Goal: Transaction & Acquisition: Purchase product/service

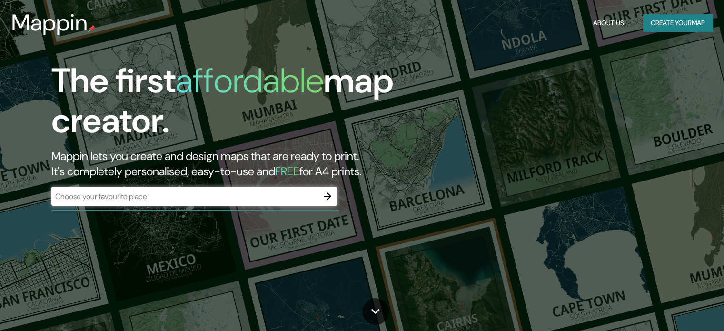
click at [251, 188] on div "​" at bounding box center [194, 196] width 286 height 19
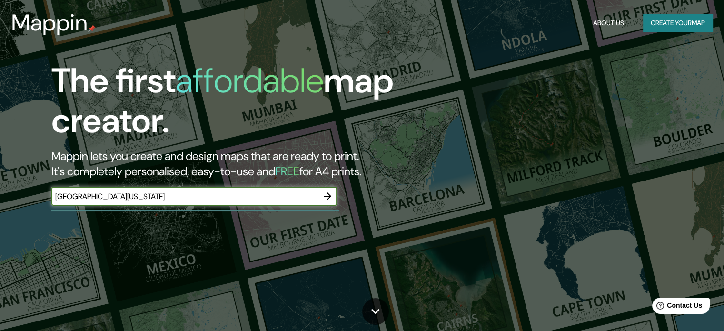
type input "SAN ANTONIO TEXAS"
drag, startPoint x: 277, startPoint y: 198, endPoint x: 15, endPoint y: 197, distance: 261.4
click at [15, 197] on div "The first affordable map creator. Mappin lets you create and design maps that a…" at bounding box center [232, 138] width 435 height 154
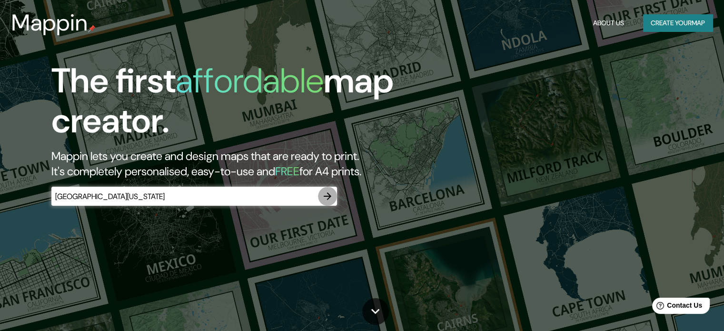
click at [331, 197] on icon "button" at bounding box center [327, 195] width 11 height 11
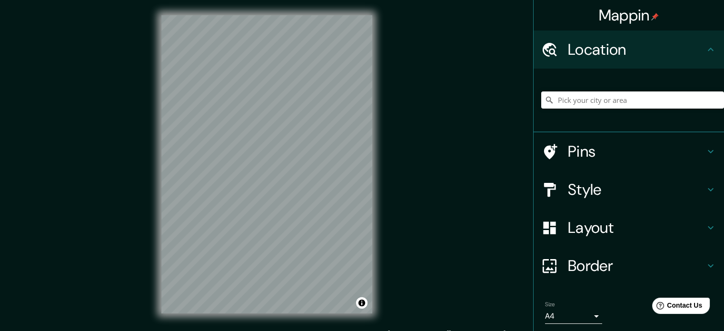
click at [591, 93] on input "Pick your city or area" at bounding box center [632, 99] width 183 height 17
paste input "SAN ANTONIO TEXAS"
type input "San Antonio, Texas, Estados Unidos"
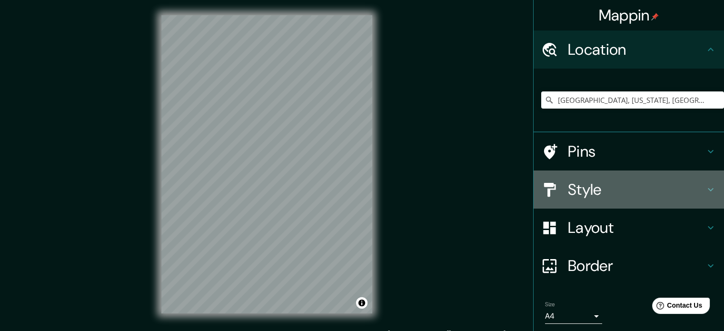
click at [589, 181] on h4 "Style" at bounding box center [636, 189] width 137 height 19
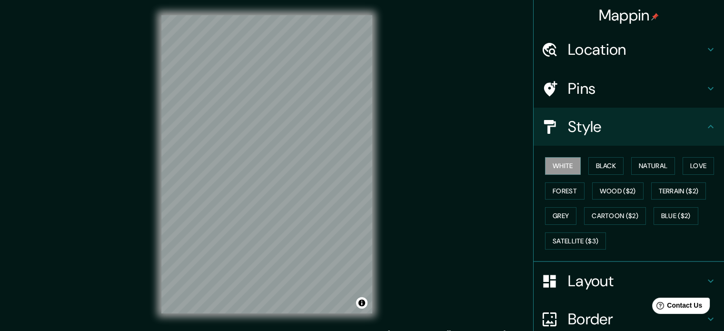
click at [441, 116] on div "Mappin Location San Antonio, Texas, Estados Unidos San Antonio Texas, Estados U…" at bounding box center [362, 172] width 724 height 344
click at [599, 163] on button "Black" at bounding box center [607, 166] width 36 height 18
click at [640, 168] on button "Natural" at bounding box center [653, 166] width 44 height 18
click at [610, 167] on button "Black" at bounding box center [607, 166] width 36 height 18
click at [549, 163] on button "White" at bounding box center [563, 166] width 36 height 18
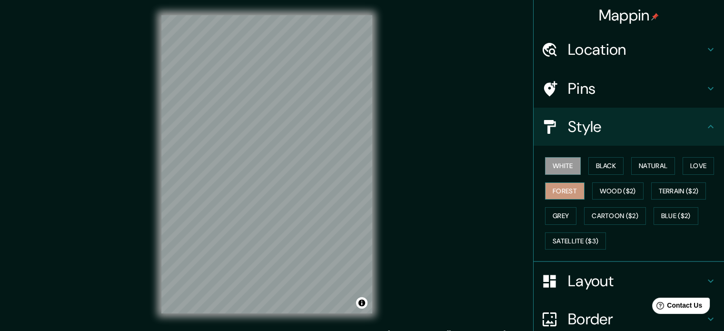
click at [565, 190] on button "Forest" at bounding box center [565, 191] width 40 height 18
click at [562, 175] on div "White Black Natural Love Forest Wood ($2) Terrain ($2) Grey Cartoon ($2) Blue (…" at bounding box center [632, 203] width 183 height 100
click at [608, 193] on button "Wood ($2)" at bounding box center [617, 191] width 51 height 18
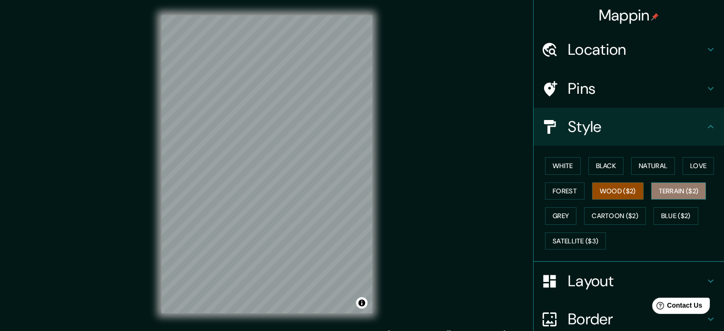
click at [668, 193] on button "Terrain ($2)" at bounding box center [678, 191] width 55 height 18
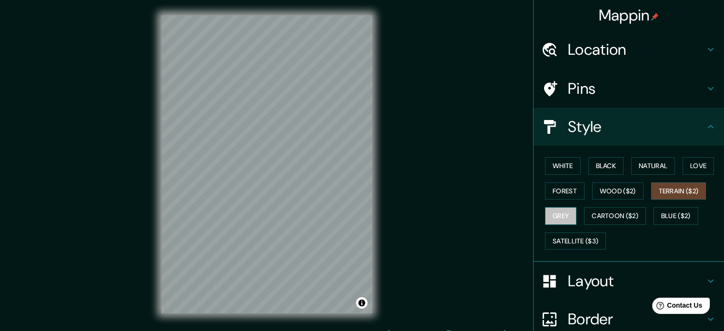
click at [545, 211] on button "Grey" at bounding box center [560, 216] width 31 height 18
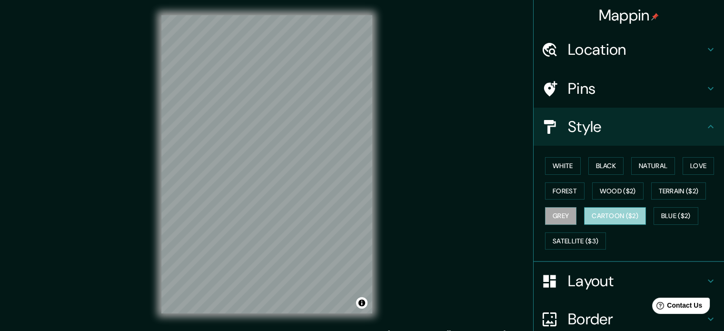
click at [593, 211] on button "Cartoon ($2)" at bounding box center [615, 216] width 62 height 18
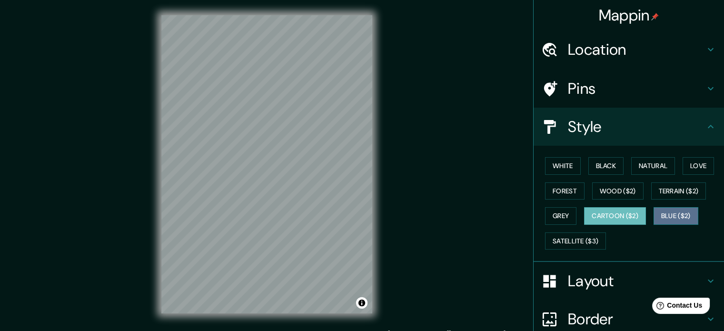
click at [657, 215] on button "Blue ($2)" at bounding box center [676, 216] width 45 height 18
click at [593, 211] on button "Cartoon ($2)" at bounding box center [615, 216] width 62 height 18
click at [568, 240] on button "Satellite ($3)" at bounding box center [575, 241] width 61 height 18
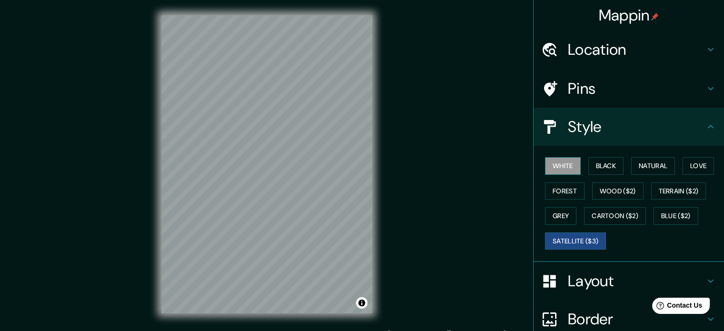
click at [554, 163] on button "White" at bounding box center [563, 166] width 36 height 18
click at [590, 131] on h4 "Style" at bounding box center [636, 126] width 137 height 19
click at [705, 123] on icon at bounding box center [710, 126] width 11 height 11
click at [628, 288] on h4 "Layout" at bounding box center [636, 280] width 137 height 19
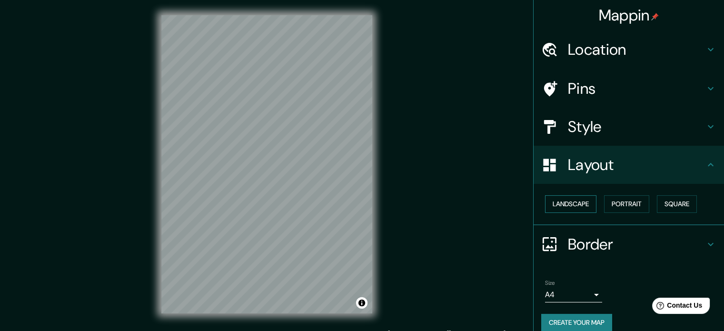
click at [583, 200] on button "Landscape" at bounding box center [570, 204] width 51 height 18
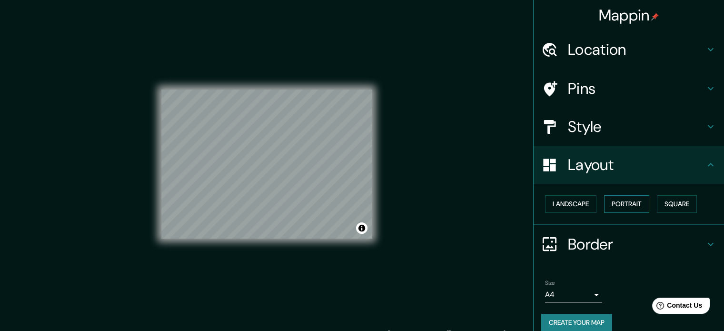
click at [609, 203] on button "Portrait" at bounding box center [626, 204] width 45 height 18
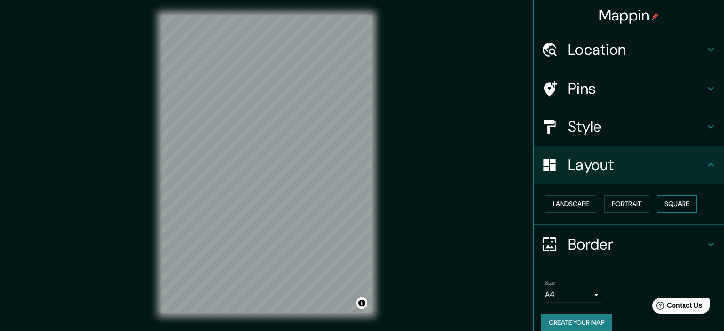
click at [667, 200] on button "Square" at bounding box center [677, 204] width 40 height 18
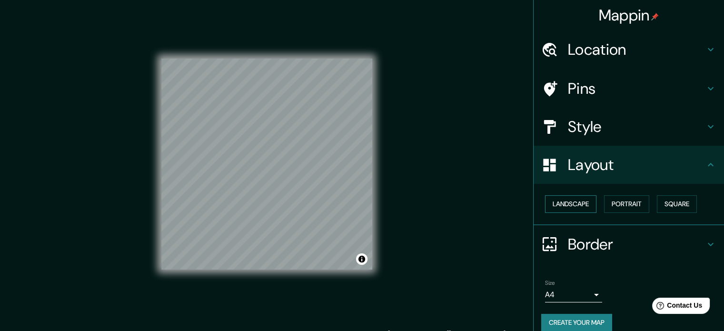
click at [574, 197] on button "Landscape" at bounding box center [570, 204] width 51 height 18
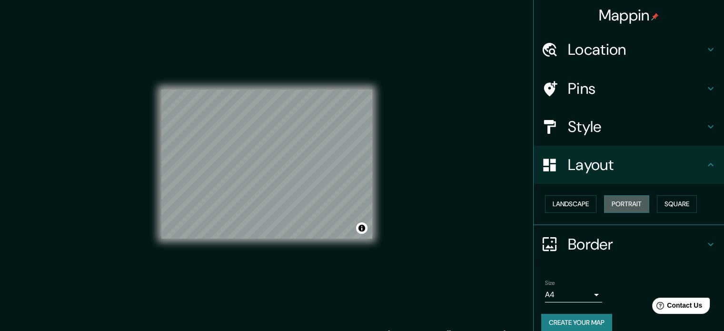
click at [627, 201] on button "Portrait" at bounding box center [626, 204] width 45 height 18
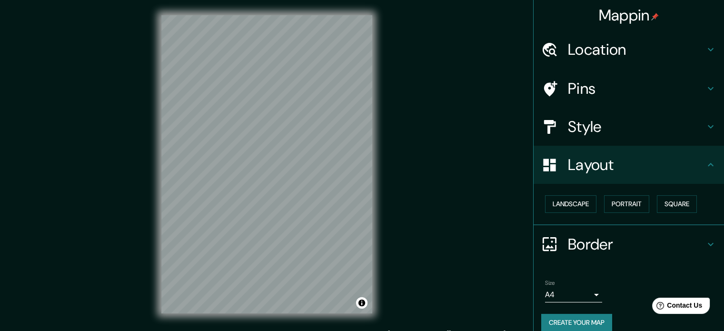
click at [418, 175] on div "Mappin Location San Antonio, Texas, Estados Unidos San Antonio Texas, Estados U…" at bounding box center [362, 172] width 724 height 344
click at [438, 150] on div "Mappin Location San Antonio, Texas, Estados Unidos San Antonio Texas, Estados U…" at bounding box center [362, 172] width 724 height 344
click at [360, 303] on button "Toggle attribution" at bounding box center [361, 302] width 11 height 11
click at [363, 303] on button "Toggle attribution" at bounding box center [361, 302] width 11 height 11
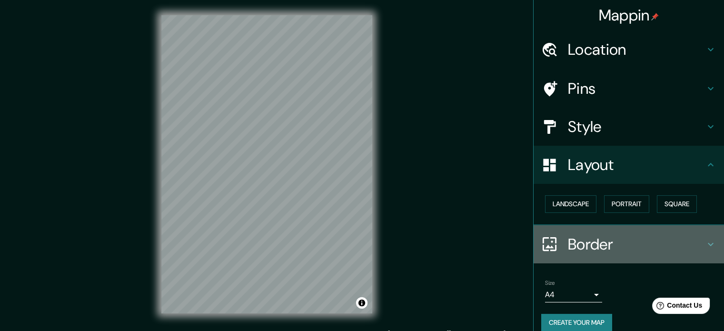
click at [620, 230] on div "Border" at bounding box center [629, 244] width 190 height 38
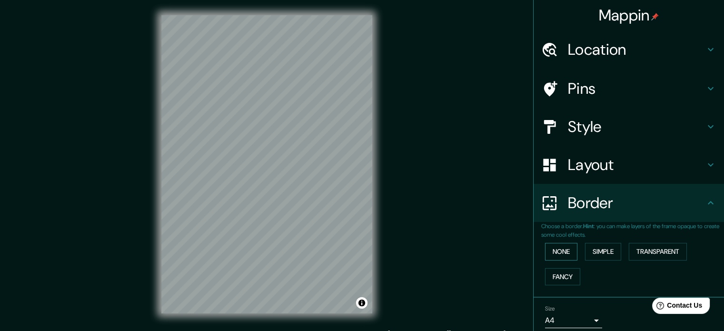
click at [546, 255] on button "None" at bounding box center [561, 252] width 32 height 18
click at [601, 249] on button "Simple" at bounding box center [603, 252] width 36 height 18
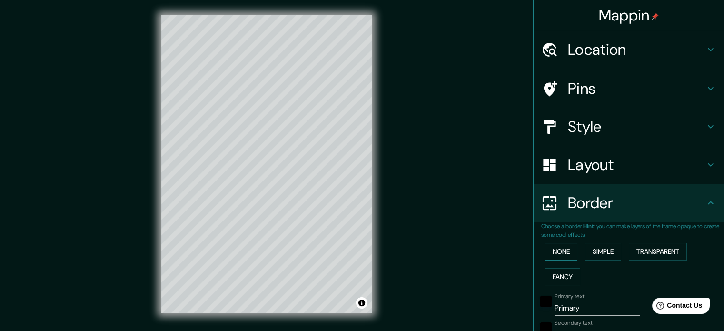
click at [566, 246] on button "None" at bounding box center [561, 252] width 32 height 18
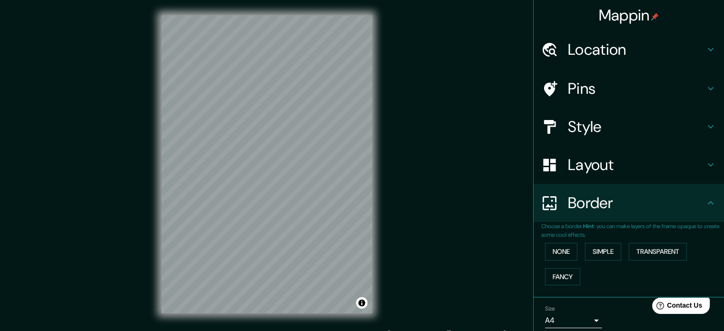
click at [456, 230] on div "Mappin Location San Antonio, Texas, Estados Unidos San Antonio Texas, Estados U…" at bounding box center [362, 172] width 724 height 344
click at [585, 170] on h4 "Layout" at bounding box center [636, 164] width 137 height 19
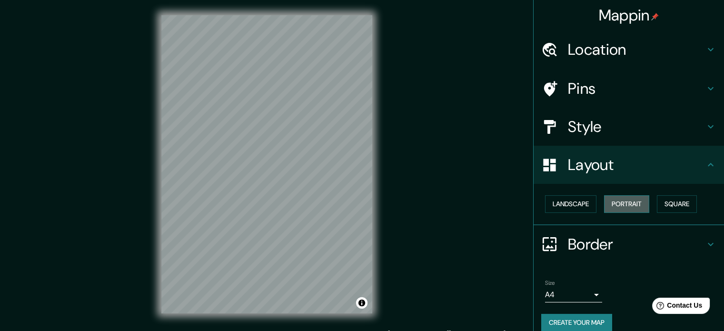
click at [615, 205] on button "Portrait" at bounding box center [626, 204] width 45 height 18
click at [608, 127] on h4 "Style" at bounding box center [636, 126] width 137 height 19
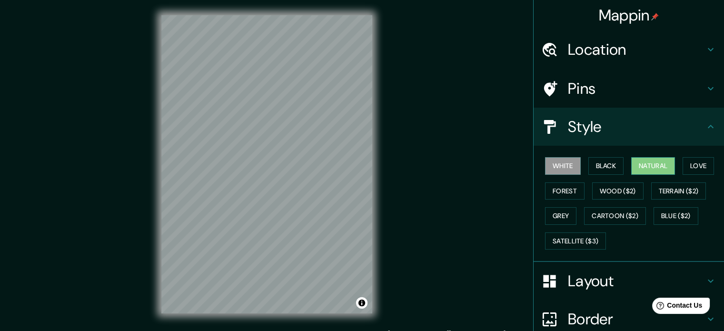
click at [644, 160] on button "Natural" at bounding box center [653, 166] width 44 height 18
click at [443, 125] on div "Mappin Location San Antonio, Texas, Estados Unidos San Antonio Texas, Estados U…" at bounding box center [362, 172] width 724 height 344
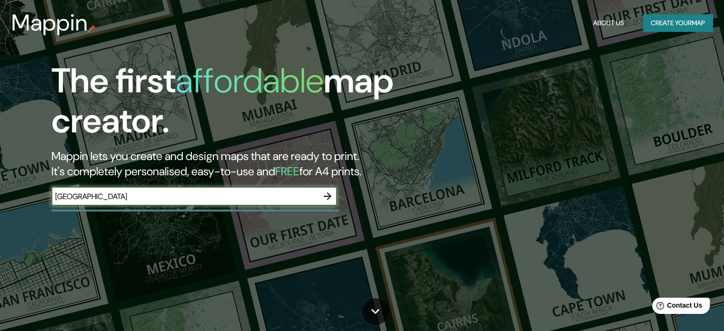
drag, startPoint x: 279, startPoint y: 196, endPoint x: 22, endPoint y: 97, distance: 275.1
click at [0, 110] on div "The first affordable map creator. Mappin lets you create and design maps that a…" at bounding box center [362, 165] width 724 height 331
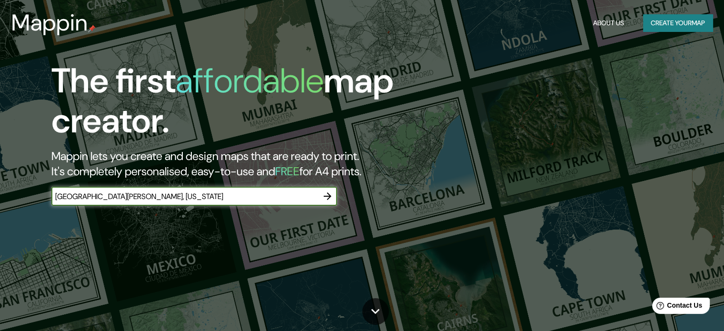
type input "SAN ANTONIO, TEXAS"
click at [327, 193] on icon "button" at bounding box center [327, 195] width 11 height 11
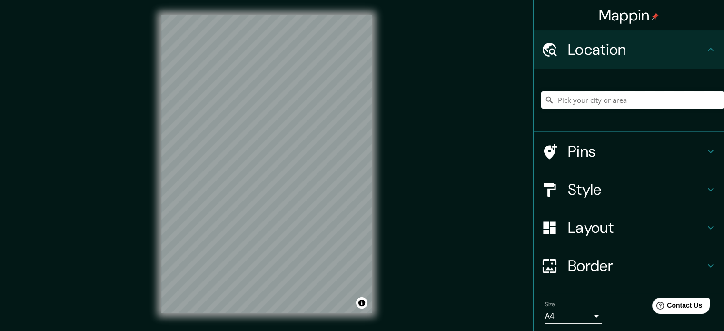
click at [649, 107] on input "Pick your city or area" at bounding box center [632, 99] width 183 height 17
paste input "Steves Homestead House Museum"
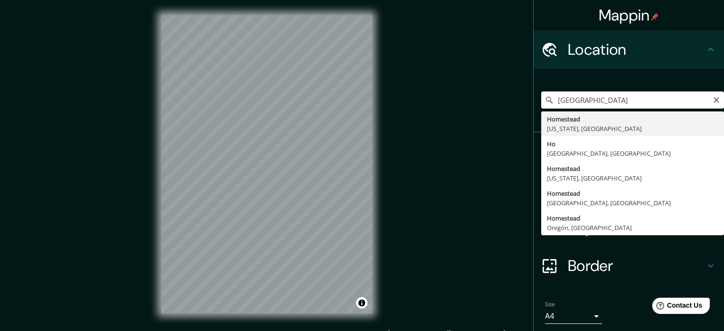
drag, startPoint x: 685, startPoint y: 106, endPoint x: 390, endPoint y: 98, distance: 294.8
click at [390, 98] on div "Mappin Location Steves Homestead House Museum Homestead Florida, Estados Unidos…" at bounding box center [362, 172] width 724 height 344
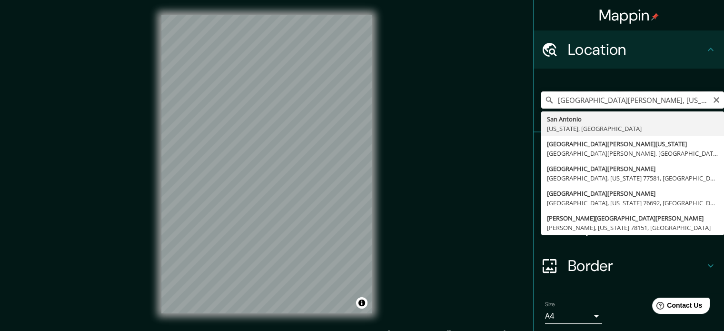
type input "San Antonio, Texas, Estados Unidos"
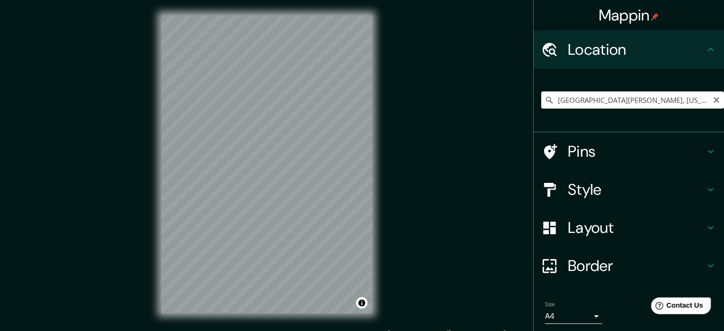
click at [669, 307] on span "Contact Us" at bounding box center [685, 305] width 37 height 8
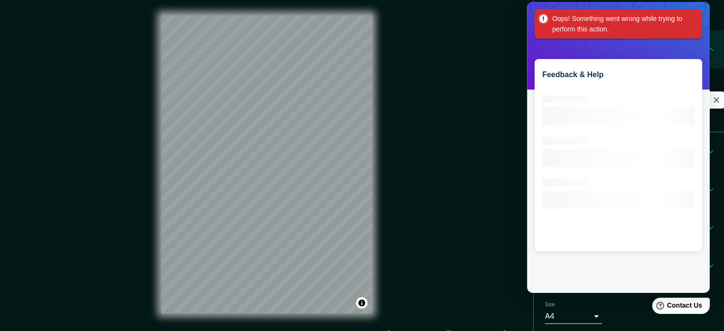
click at [501, 34] on div "Mappin Location San Antonio, Texas, Estados Unidos San Antonio Texas, Estados U…" at bounding box center [362, 172] width 724 height 344
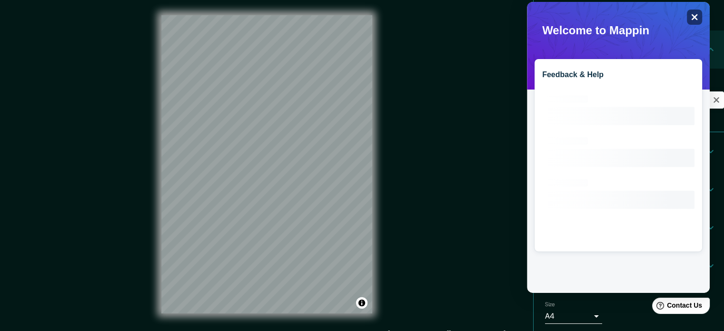
click at [694, 17] on icon at bounding box center [695, 17] width 6 height 6
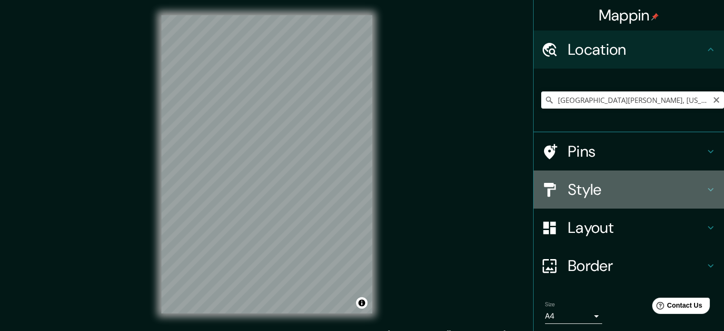
click at [582, 181] on h4 "Style" at bounding box center [636, 189] width 137 height 19
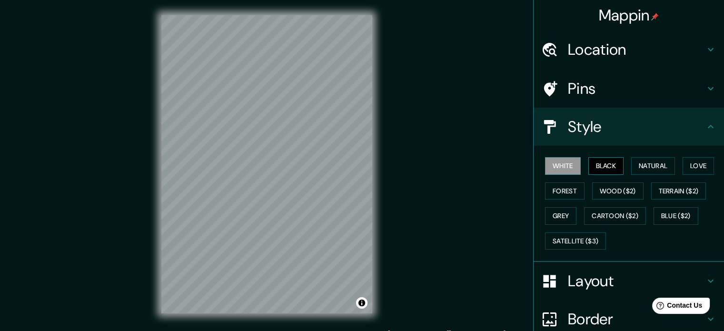
click at [616, 164] on button "Black" at bounding box center [607, 166] width 36 height 18
click at [636, 164] on button "Natural" at bounding box center [653, 166] width 44 height 18
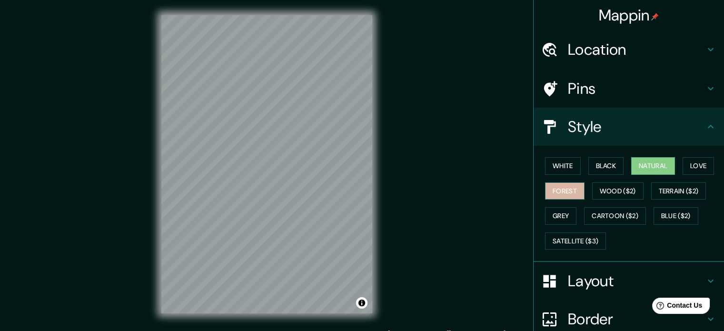
click at [549, 195] on button "Forest" at bounding box center [565, 191] width 40 height 18
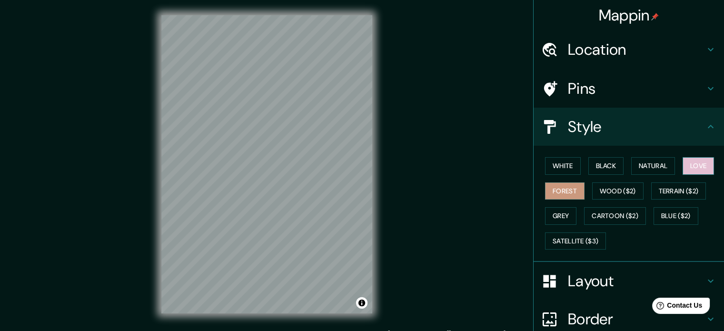
click at [699, 161] on button "Love" at bounding box center [698, 166] width 31 height 18
click at [561, 189] on button "Forest" at bounding box center [565, 191] width 40 height 18
click at [551, 162] on button "White" at bounding box center [563, 166] width 36 height 18
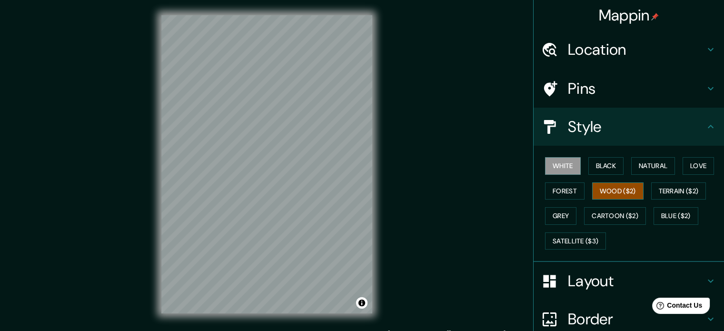
click at [601, 189] on button "Wood ($2)" at bounding box center [617, 191] width 51 height 18
click at [665, 190] on button "Terrain ($2)" at bounding box center [678, 191] width 55 height 18
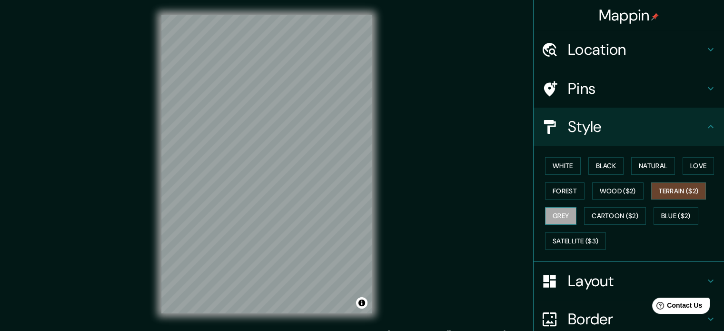
click at [549, 211] on button "Grey" at bounding box center [560, 216] width 31 height 18
click at [619, 209] on button "Cartoon ($2)" at bounding box center [615, 216] width 62 height 18
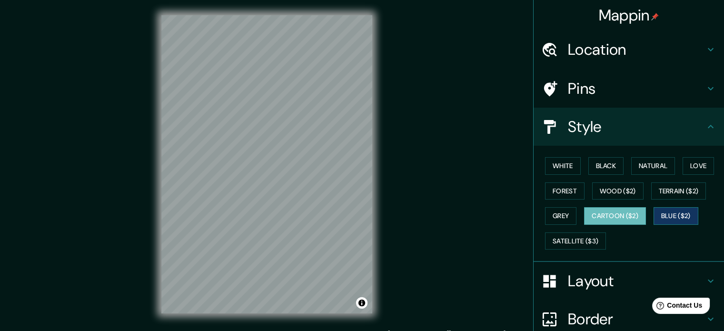
click at [674, 215] on button "Blue ($2)" at bounding box center [676, 216] width 45 height 18
click at [559, 167] on button "White" at bounding box center [563, 166] width 36 height 18
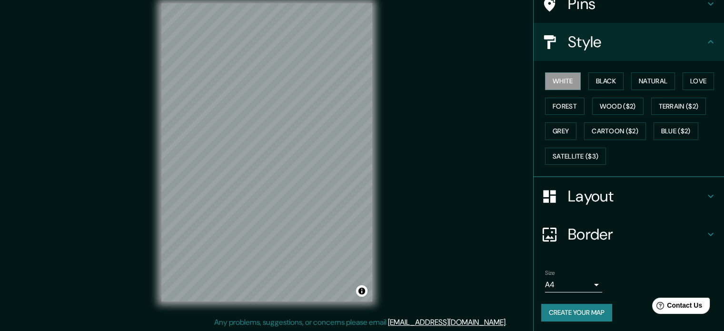
scroll to position [12, 0]
click at [567, 312] on button "Create your map" at bounding box center [576, 313] width 71 height 18
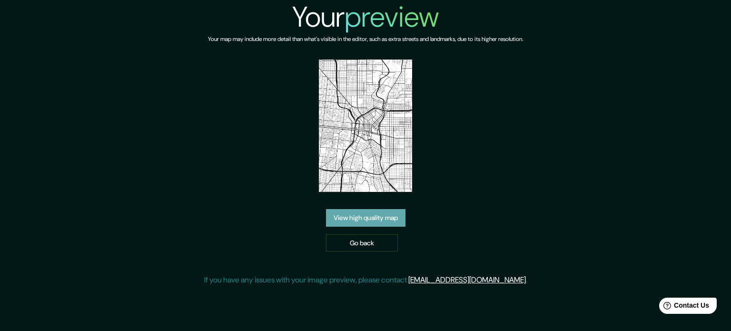
click at [381, 219] on link "View high quality map" at bounding box center [366, 218] width 80 height 18
